Goal: Communication & Community: Answer question/provide support

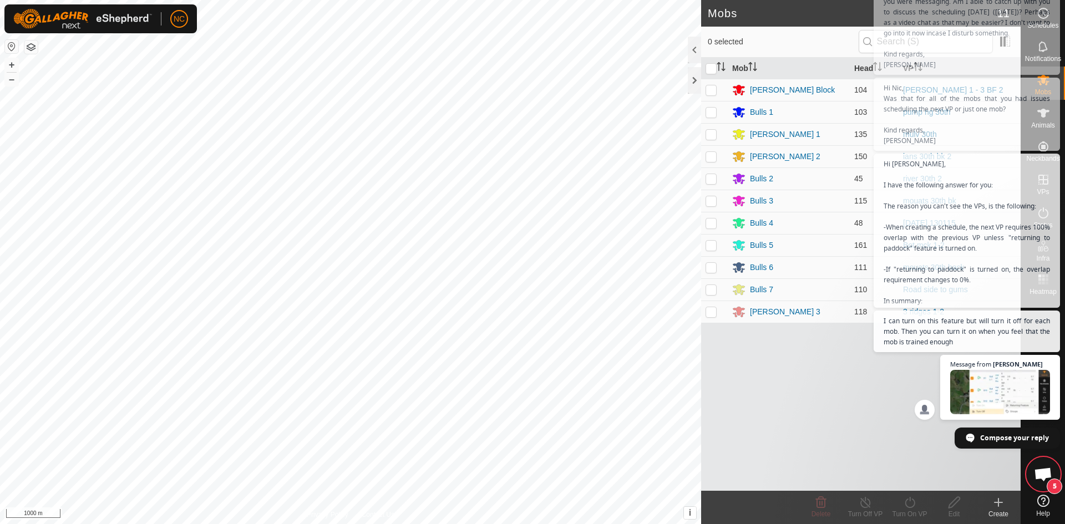
scroll to position [623, 0]
click at [762, 192] on div "Mobs 11 0 selected Mob Head [PERSON_NAME] Block 104 [PERSON_NAME] 1 - 3 BF 2 Bu…" at bounding box center [510, 262] width 1021 height 524
click at [700, 79] on div at bounding box center [694, 80] width 13 height 27
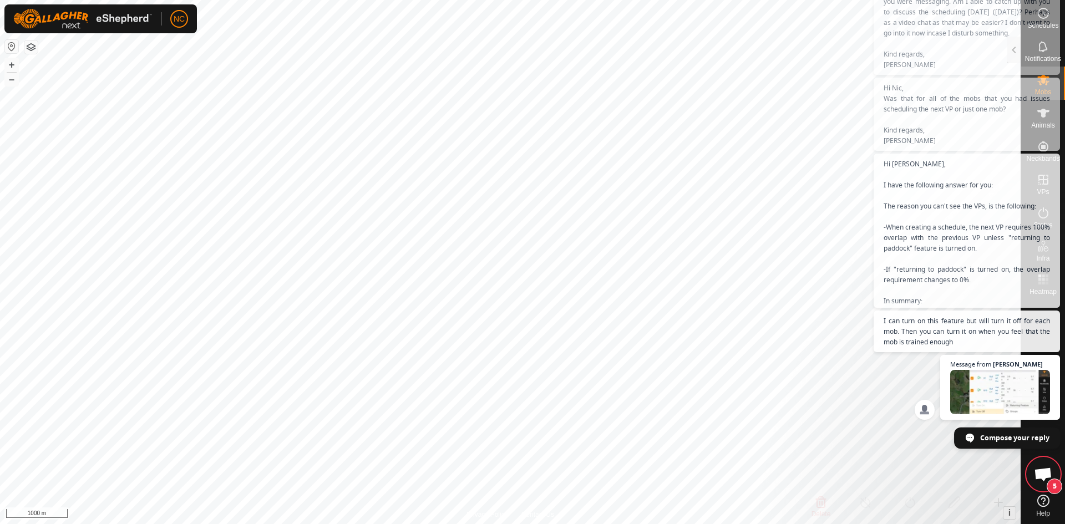
click at [1009, 439] on span "Compose your reply" at bounding box center [1014, 437] width 69 height 19
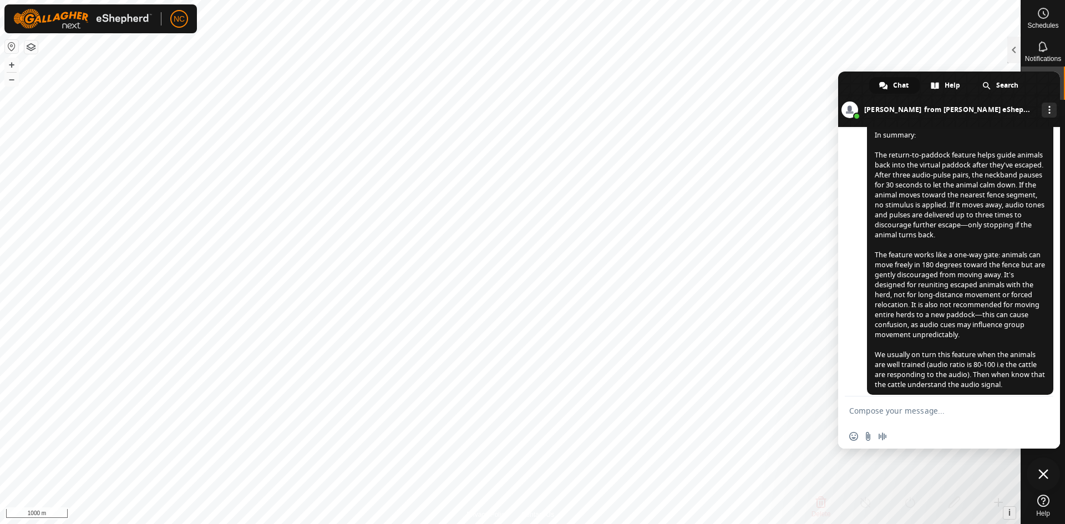
scroll to position [1385, 0]
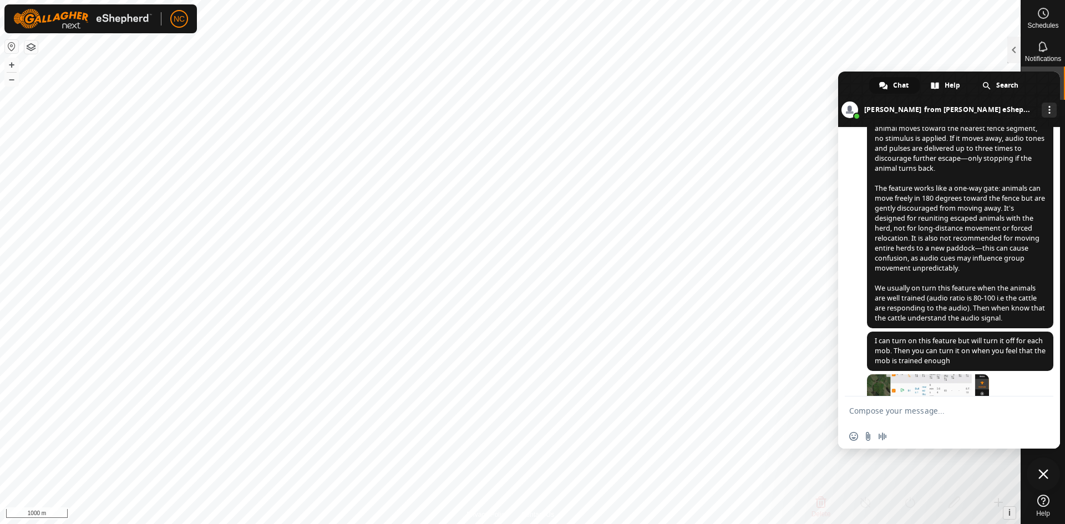
click at [939, 412] on textarea "Compose your message..." at bounding box center [938, 411] width 178 height 28
click at [1042, 107] on link "More channels" at bounding box center [1049, 110] width 15 height 15
click at [1051, 80] on span at bounding box center [949, 99] width 222 height 55
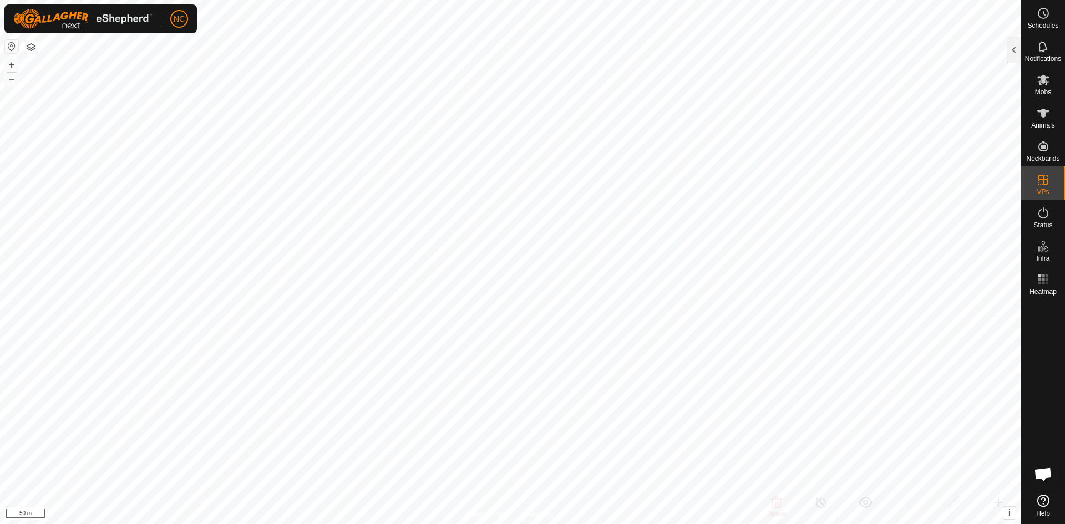
checkbox input "false"
